Goal: Share content: Share content

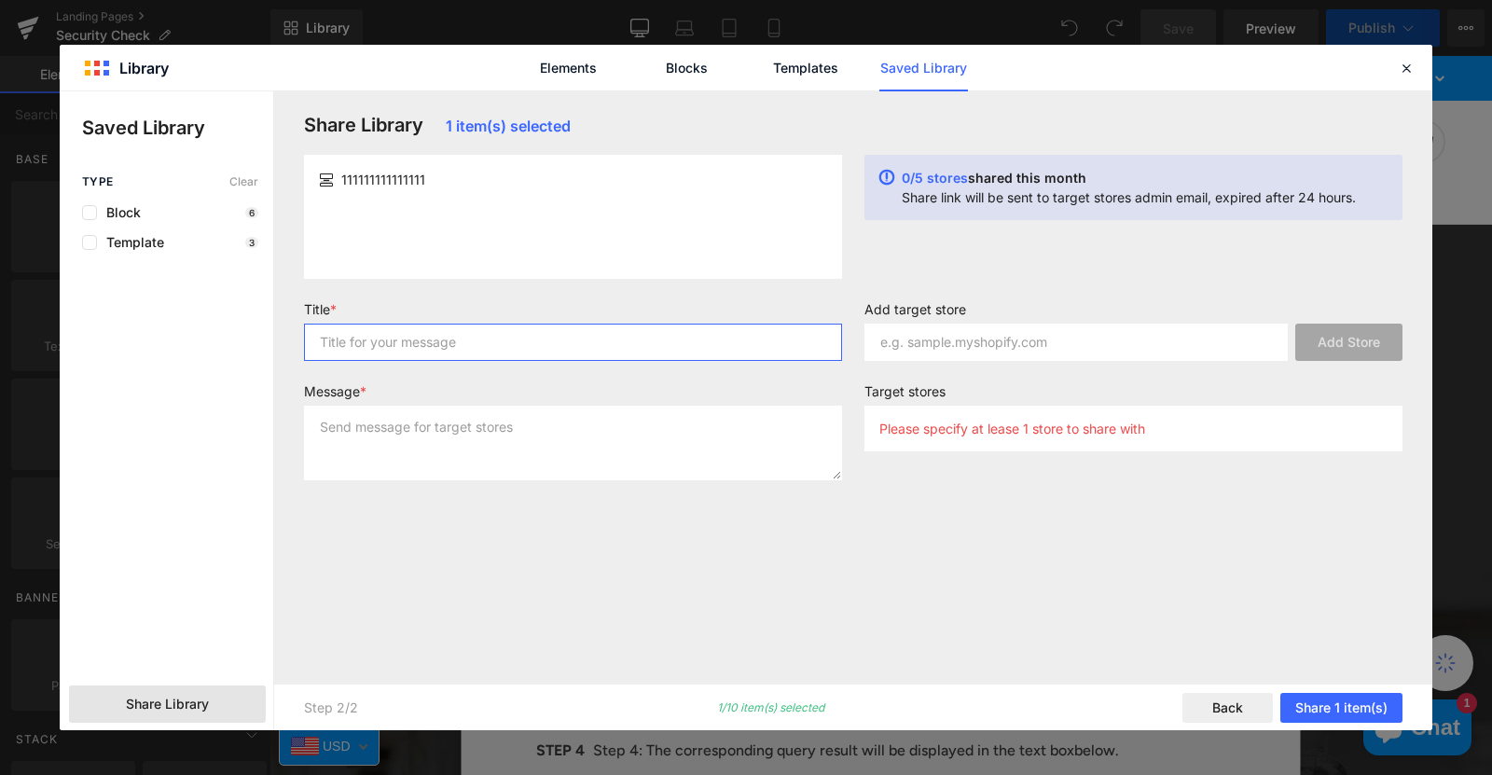
click at [462, 337] on input "text" at bounding box center [573, 342] width 538 height 37
click at [434, 332] on input "text" at bounding box center [573, 342] width 538 height 37
type input "111"
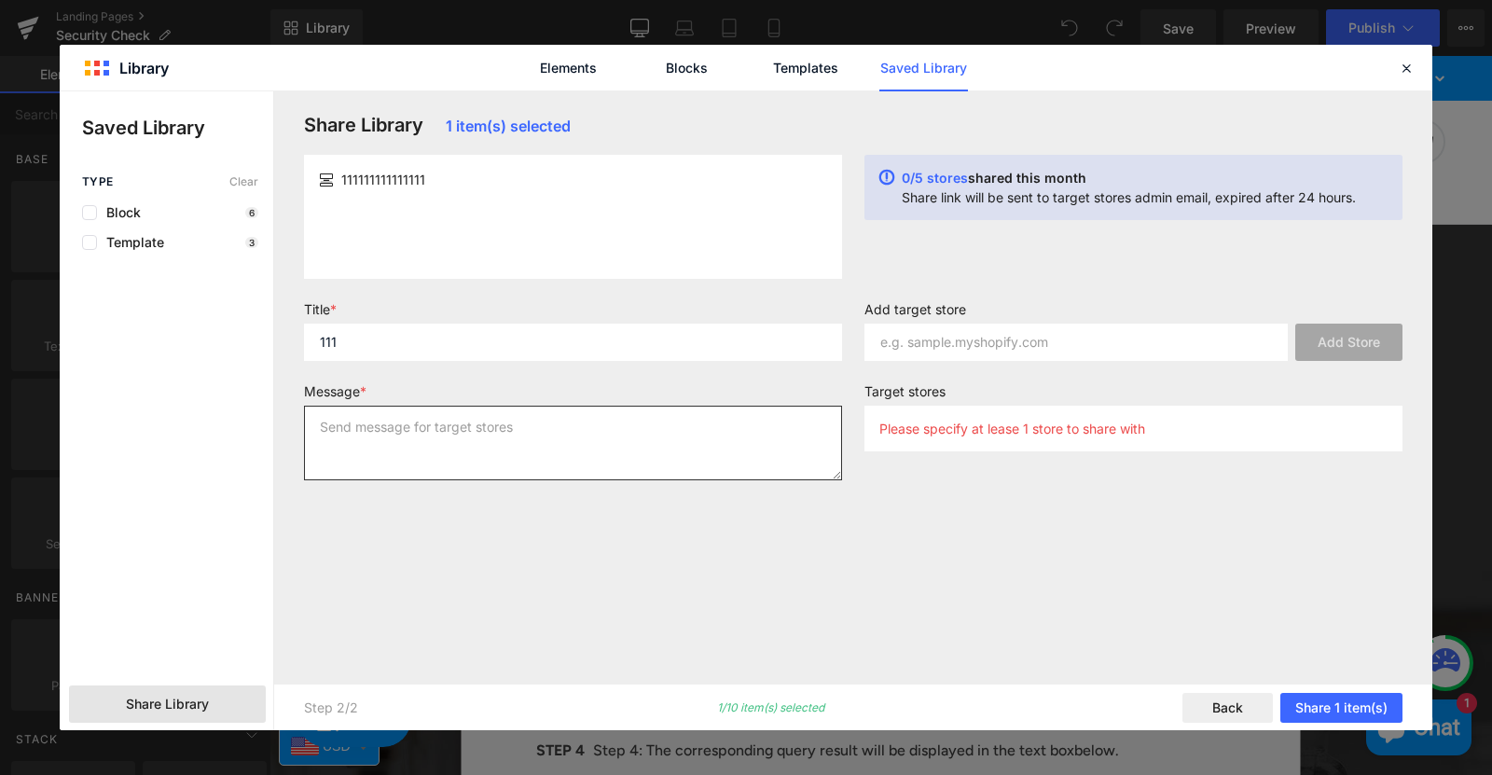
click at [363, 450] on textarea at bounding box center [573, 443] width 538 height 75
type textarea "111"
click at [937, 307] on label "Add target store" at bounding box center [1133, 312] width 538 height 22
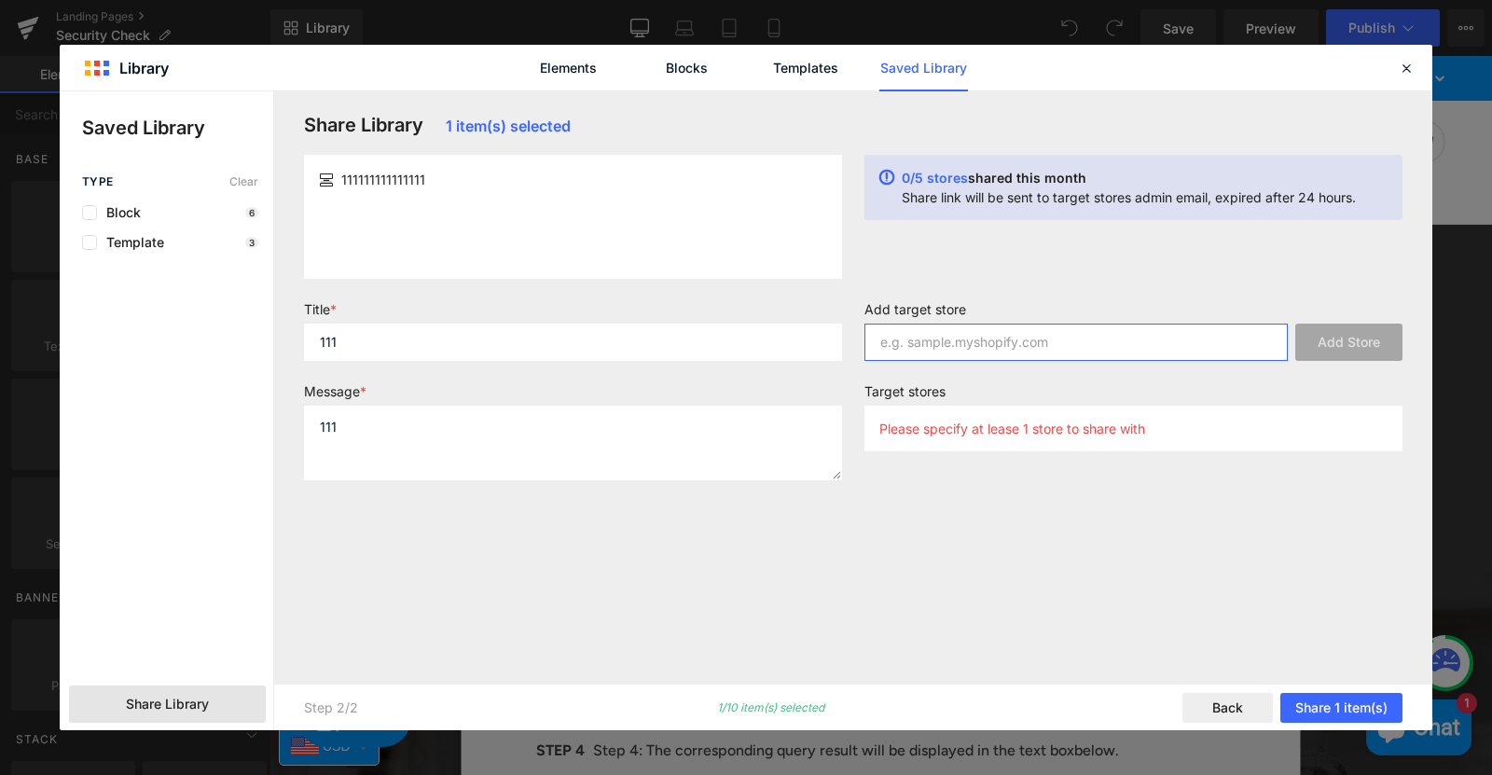
click at [978, 338] on input "text" at bounding box center [1075, 342] width 423 height 37
click at [972, 341] on input "text" at bounding box center [1075, 342] width 423 height 37
paste input "[DOMAIN_NAME]"
type input "[DOMAIN_NAME]"
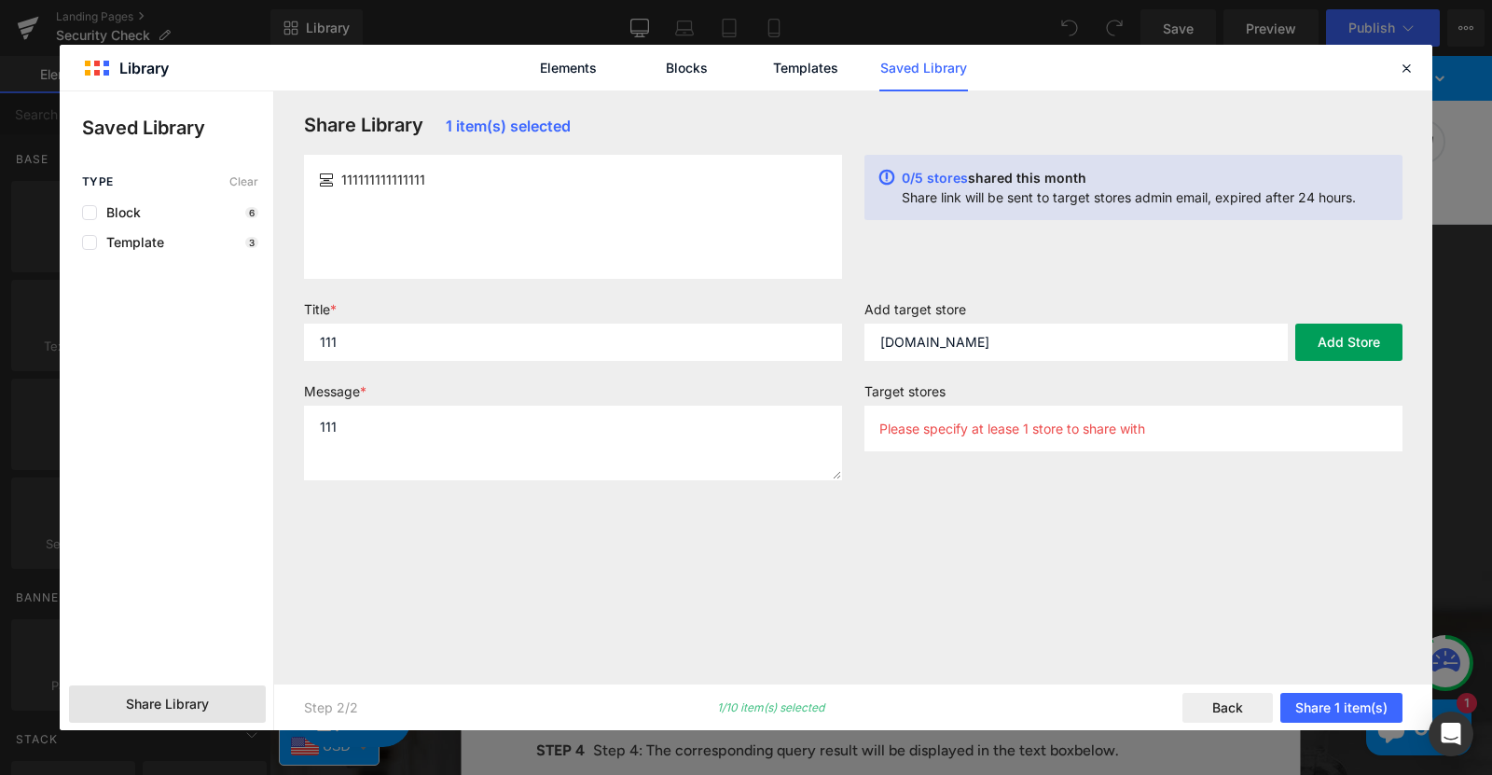
click at [1327, 337] on button "Add Store" at bounding box center [1348, 342] width 107 height 37
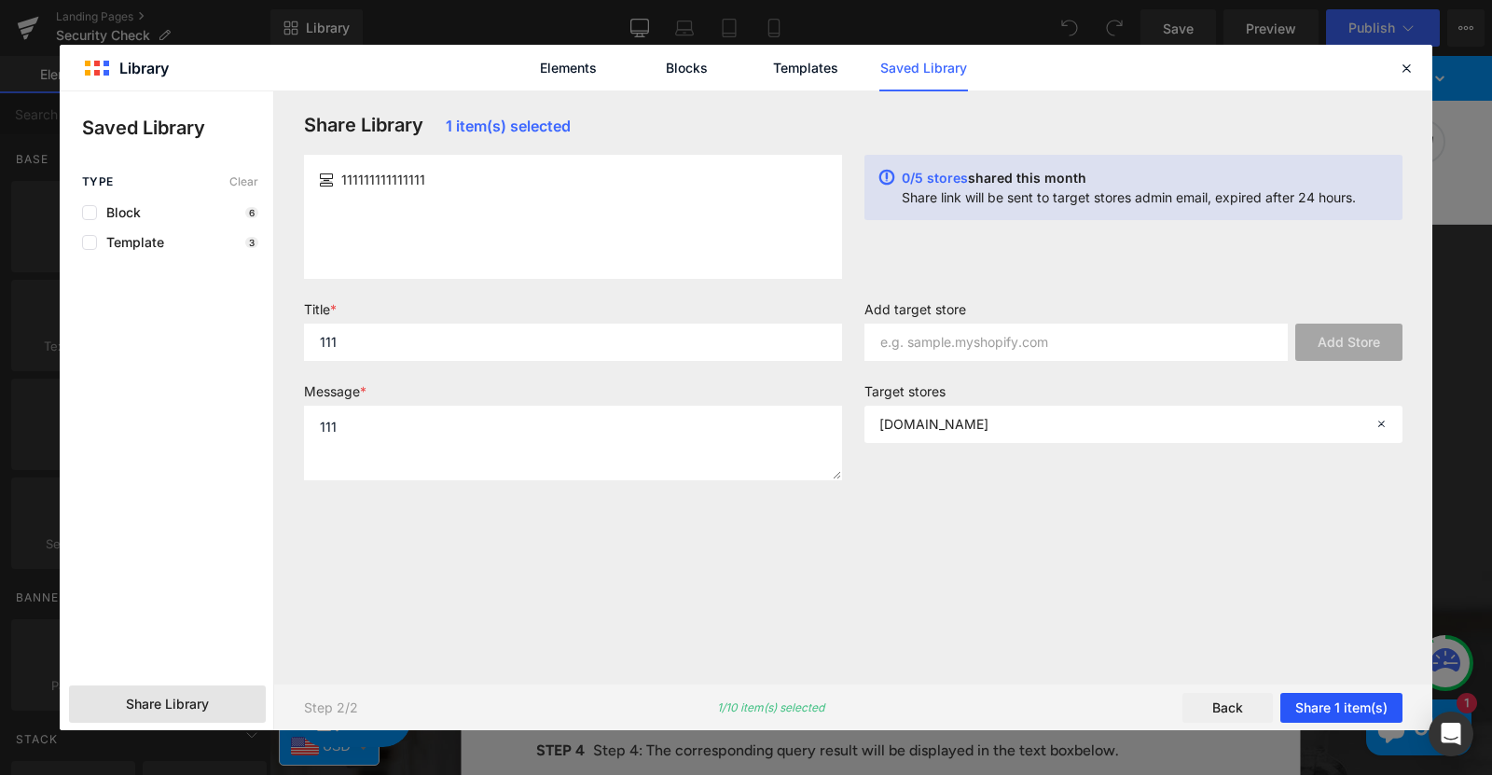
click at [1333, 707] on button "Share 1 item(s)" at bounding box center [1341, 708] width 122 height 30
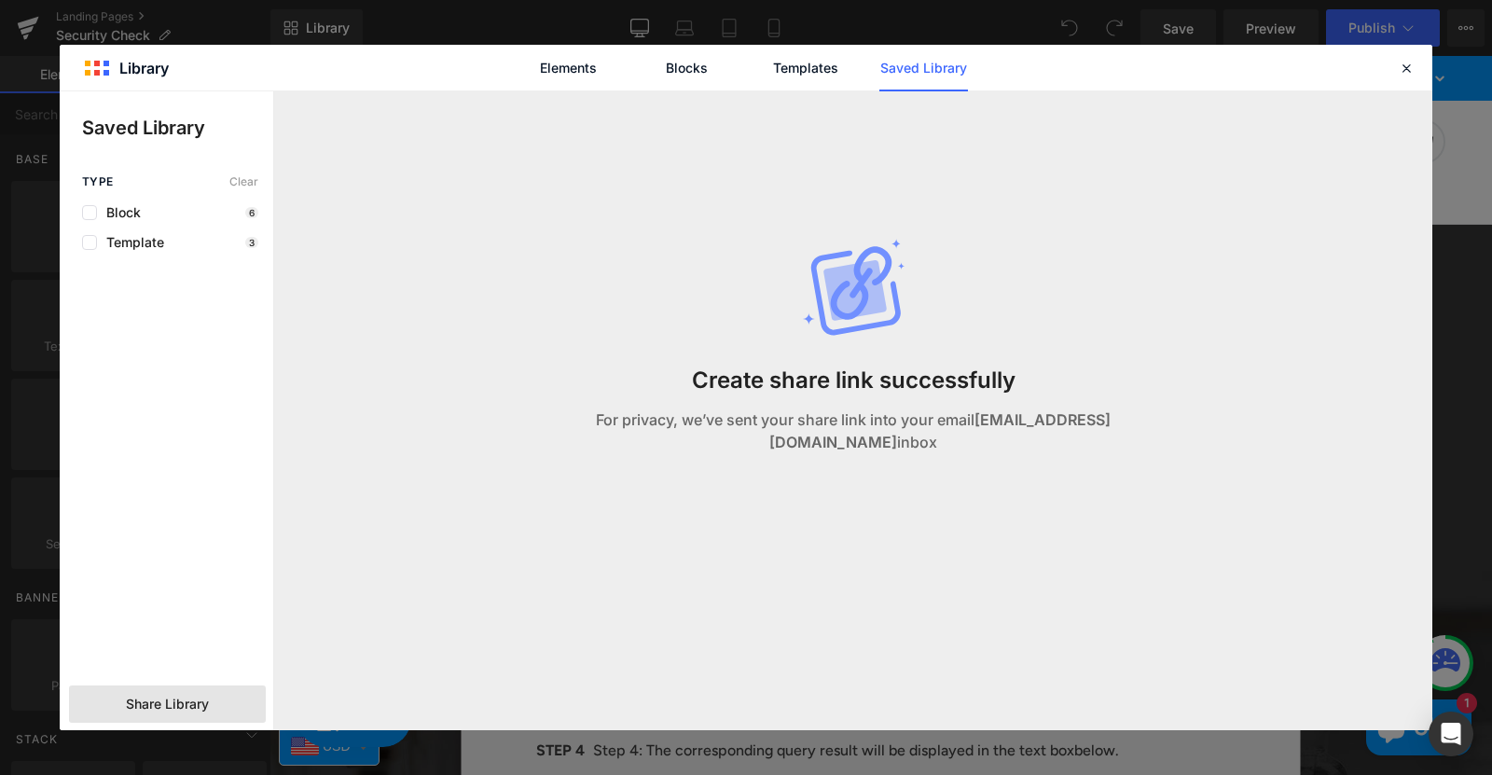
drag, startPoint x: 868, startPoint y: 430, endPoint x: 985, endPoint y: 437, distance: 117.7
click at [985, 437] on p "For privacy, we’ve sent your share link into your email [EMAIL_ADDRESS][DOMAIN_…" at bounding box center [853, 430] width 523 height 45
click at [1002, 431] on p "For privacy, we’ve sent your share link into your email [EMAIL_ADDRESS][DOMAIN_…" at bounding box center [853, 430] width 523 height 45
drag, startPoint x: 917, startPoint y: 434, endPoint x: 630, endPoint y: 409, distance: 288.2
click at [604, 413] on p "For privacy, we’ve sent your share link into your email [EMAIL_ADDRESS][DOMAIN_…" at bounding box center [853, 430] width 523 height 45
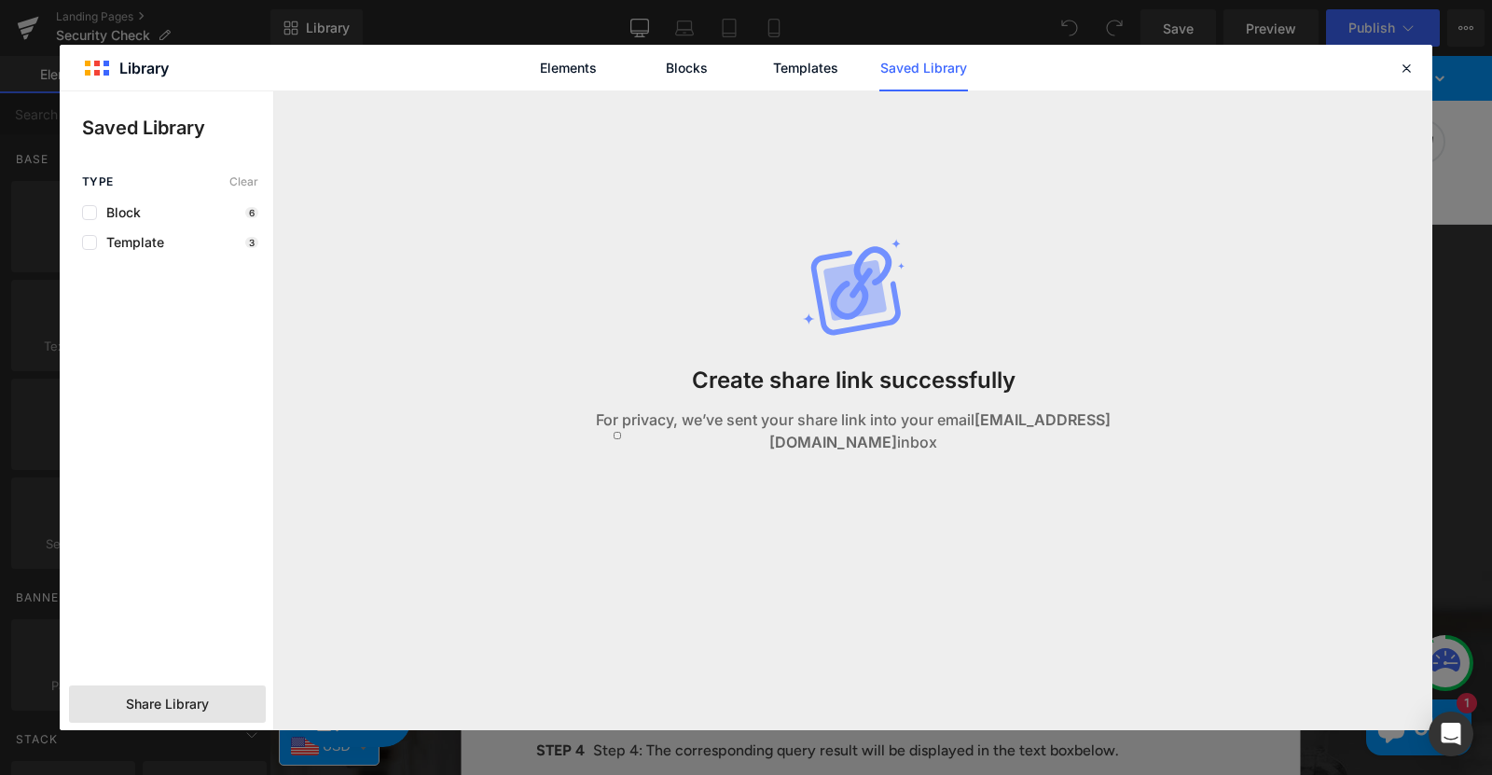
click at [1037, 415] on p "For privacy, we’ve sent your share link into your email [EMAIL_ADDRESS][DOMAIN_…" at bounding box center [853, 430] width 523 height 45
drag, startPoint x: 1044, startPoint y: 384, endPoint x: 635, endPoint y: 371, distance: 409.5
click at [635, 371] on div "Create share link successfully For privacy, we’ve sent your share link into you…" at bounding box center [853, 364] width 545 height 547
click at [1068, 397] on div "Create share link successfully For privacy, we’ve sent your share link into you…" at bounding box center [853, 364] width 545 height 547
